Goal: Navigation & Orientation: Find specific page/section

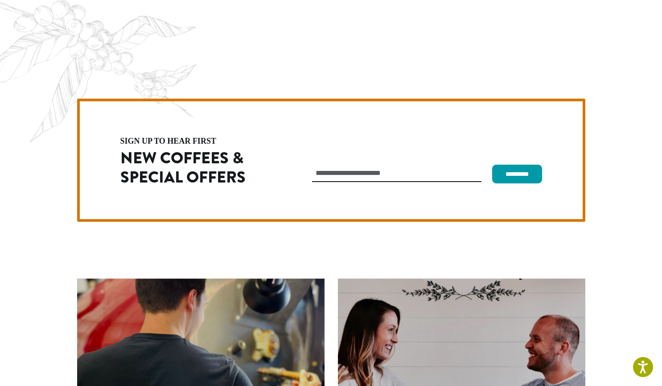
scroll to position [2520, 0]
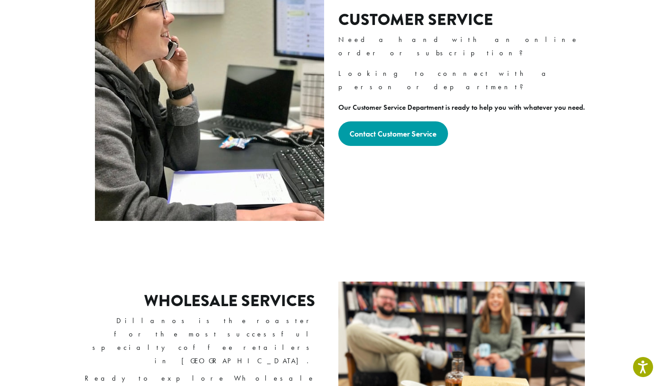
scroll to position [491, 0]
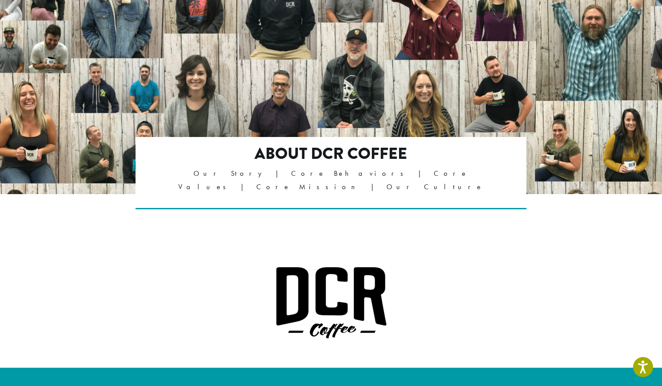
scroll to position [45, 0]
